Goal: Contribute content: Add original content to the website for others to see

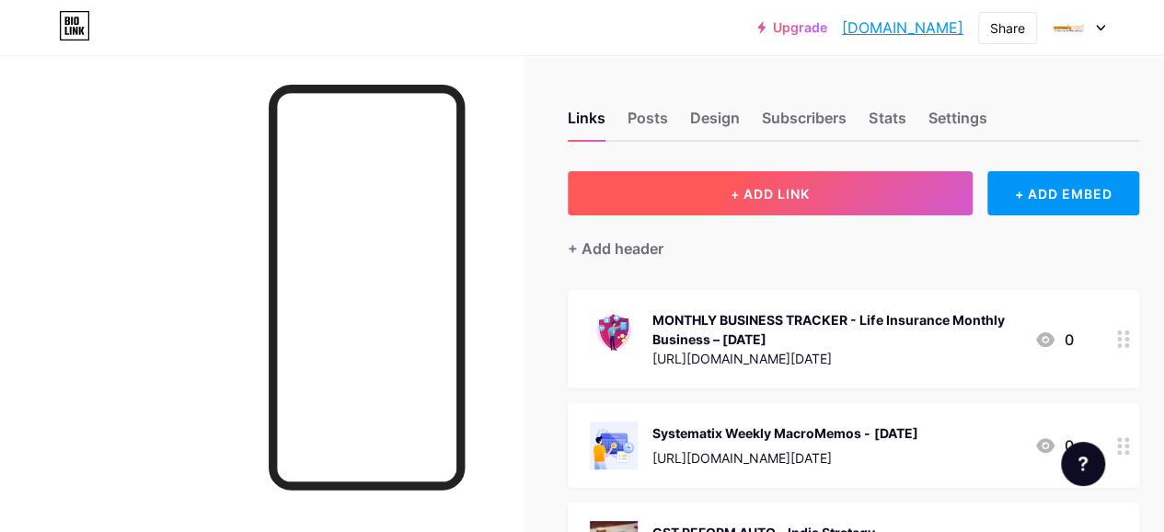
click at [736, 191] on span "+ ADD LINK" at bounding box center [770, 194] width 79 height 16
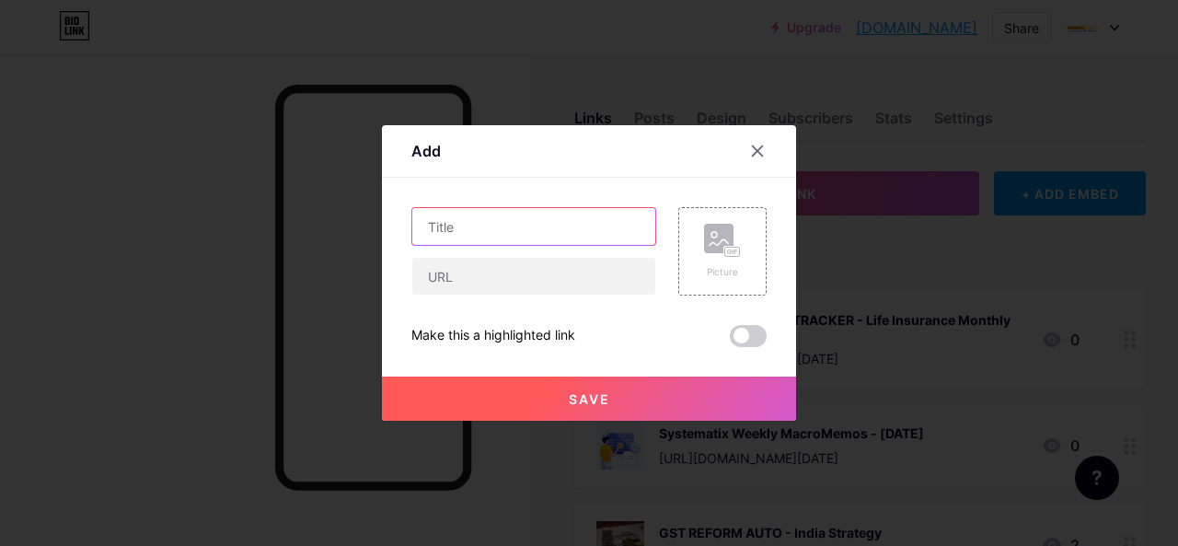
click at [509, 226] on input "text" at bounding box center [533, 226] width 243 height 37
paste input "MONTHLY UPDATE"
paste input "Oil & Gas"
type input "MONTHLY UPDATE - Oil & Gas"
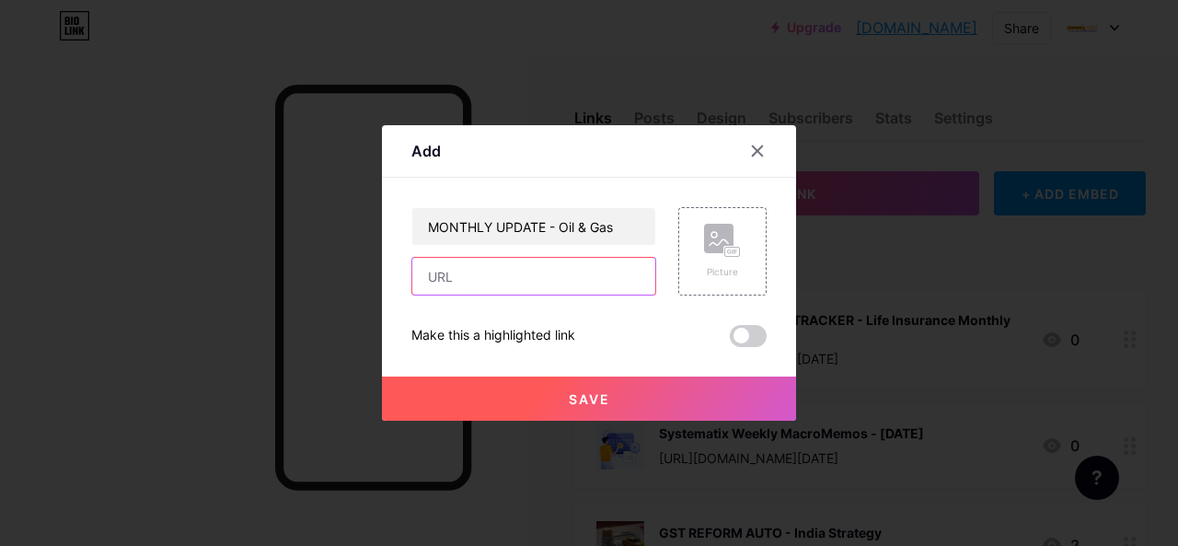
click at [471, 273] on input "text" at bounding box center [533, 276] width 243 height 37
paste input "[URL][DOMAIN_NAME]"
type input "[URL][DOMAIN_NAME]"
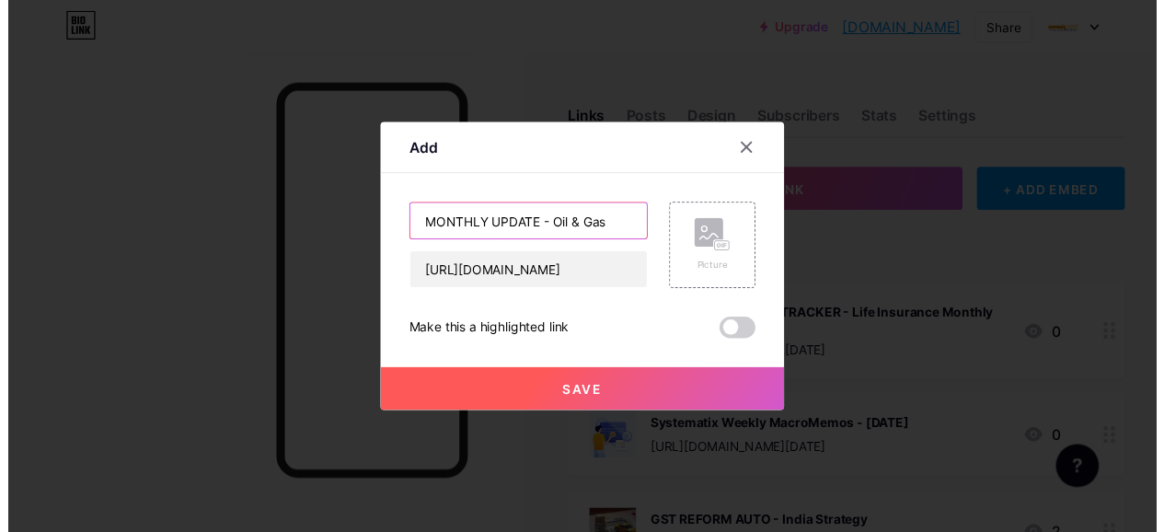
scroll to position [0, 0]
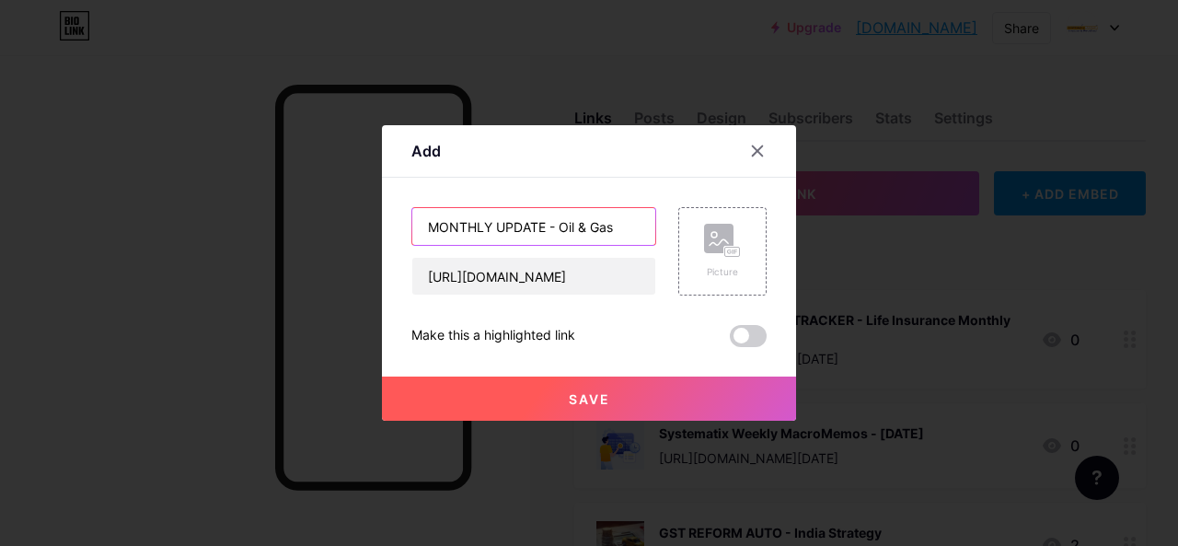
drag, startPoint x: 561, startPoint y: 227, endPoint x: 618, endPoint y: 221, distance: 56.5
click at [618, 221] on input "MONTHLY UPDATE - Oil & Gas" at bounding box center [533, 226] width 243 height 37
click at [712, 255] on icon at bounding box center [722, 241] width 37 height 34
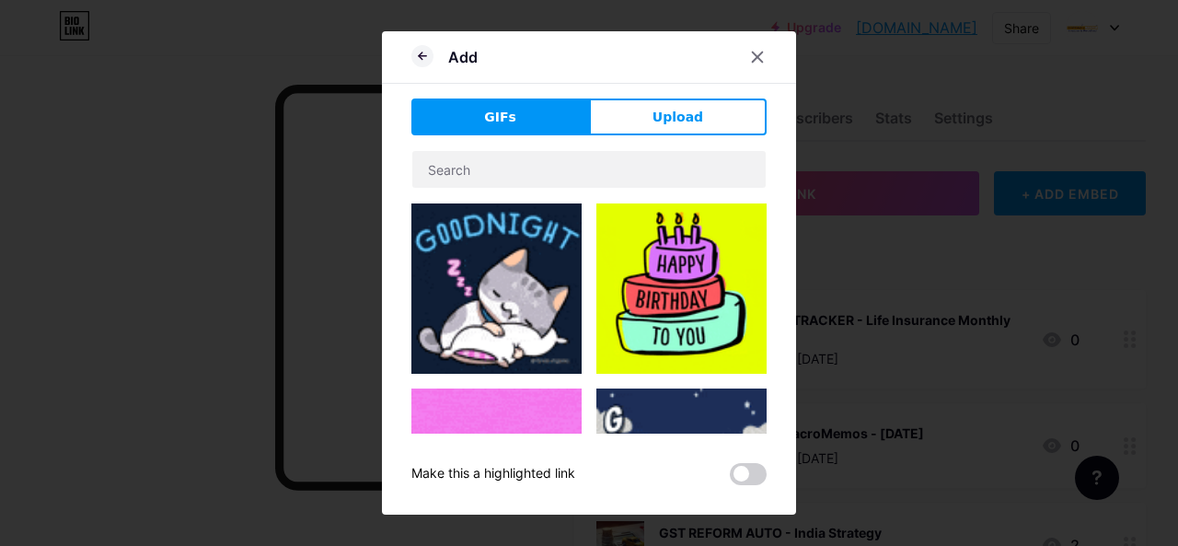
click at [670, 135] on button "Upload" at bounding box center [678, 116] width 178 height 37
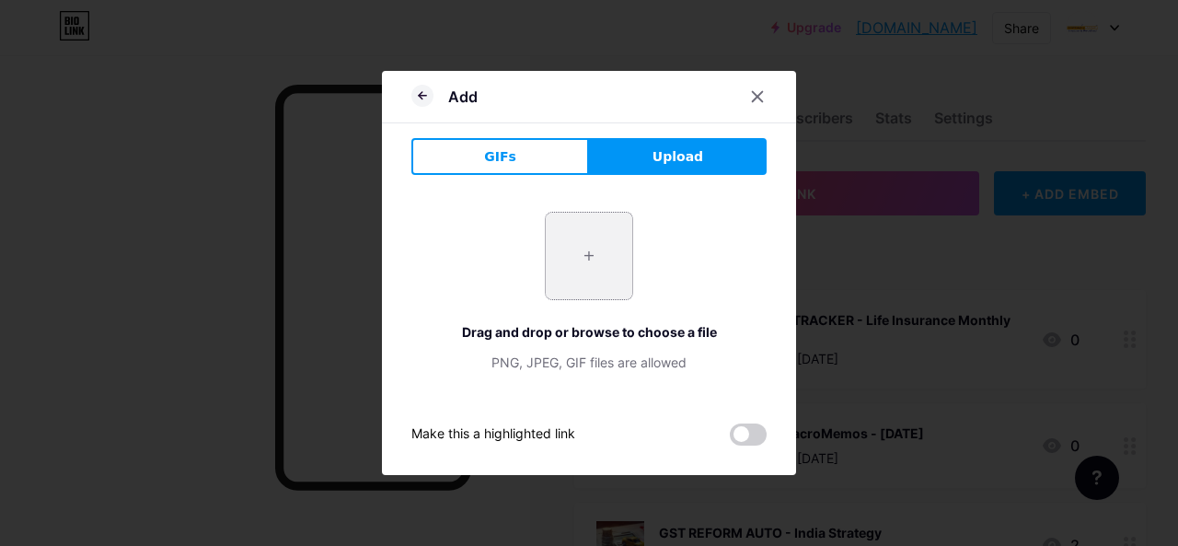
click at [595, 250] on input "file" at bounding box center [589, 256] width 87 height 87
type input "C:\fakepath\oil-rig-created-with-generative-ai-technology.jpg"
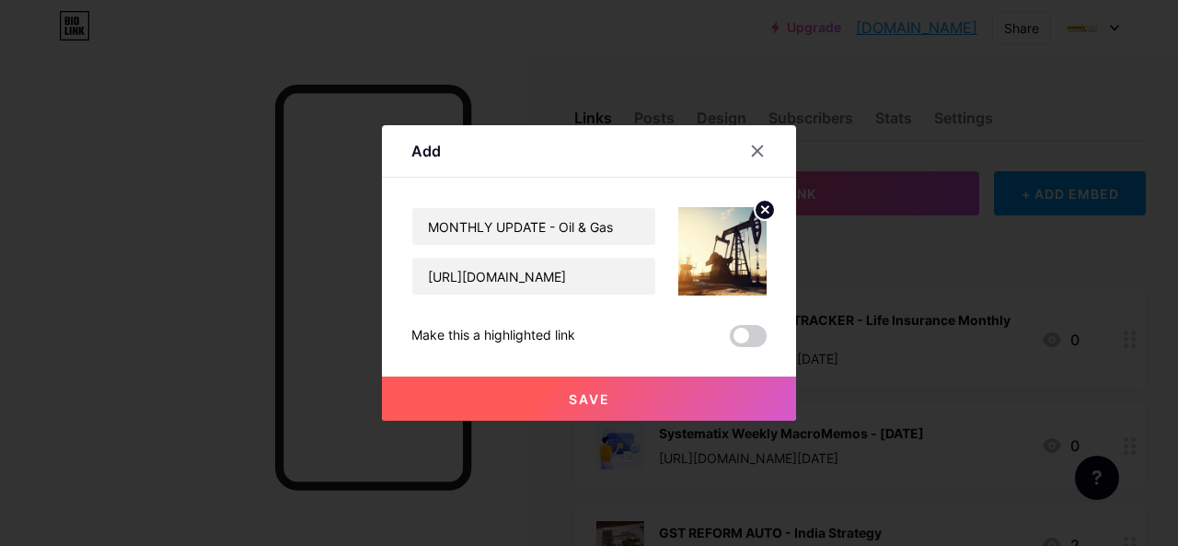
click at [587, 384] on button "Save" at bounding box center [589, 398] width 414 height 44
